Goal: Complete application form

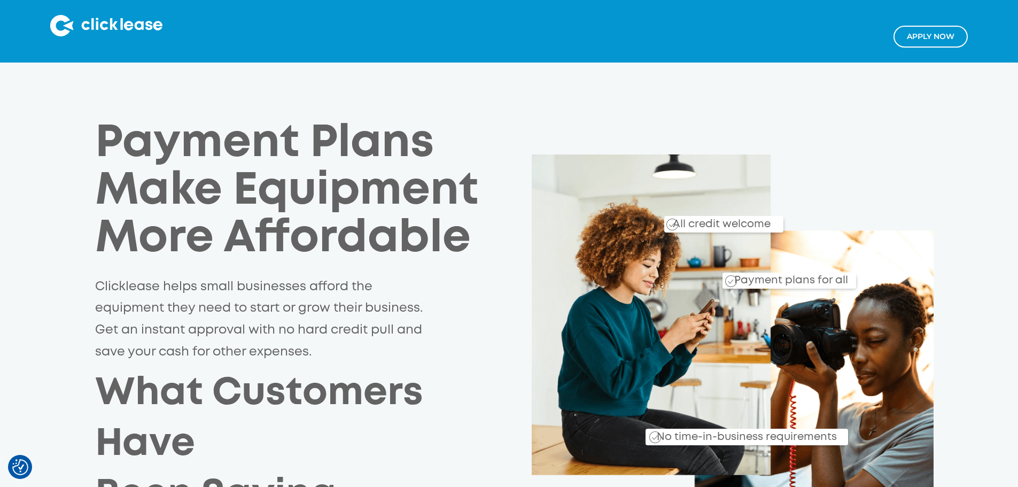
click at [916, 38] on link "Apply NOw" at bounding box center [931, 37] width 74 height 22
